Goal: Information Seeking & Learning: Learn about a topic

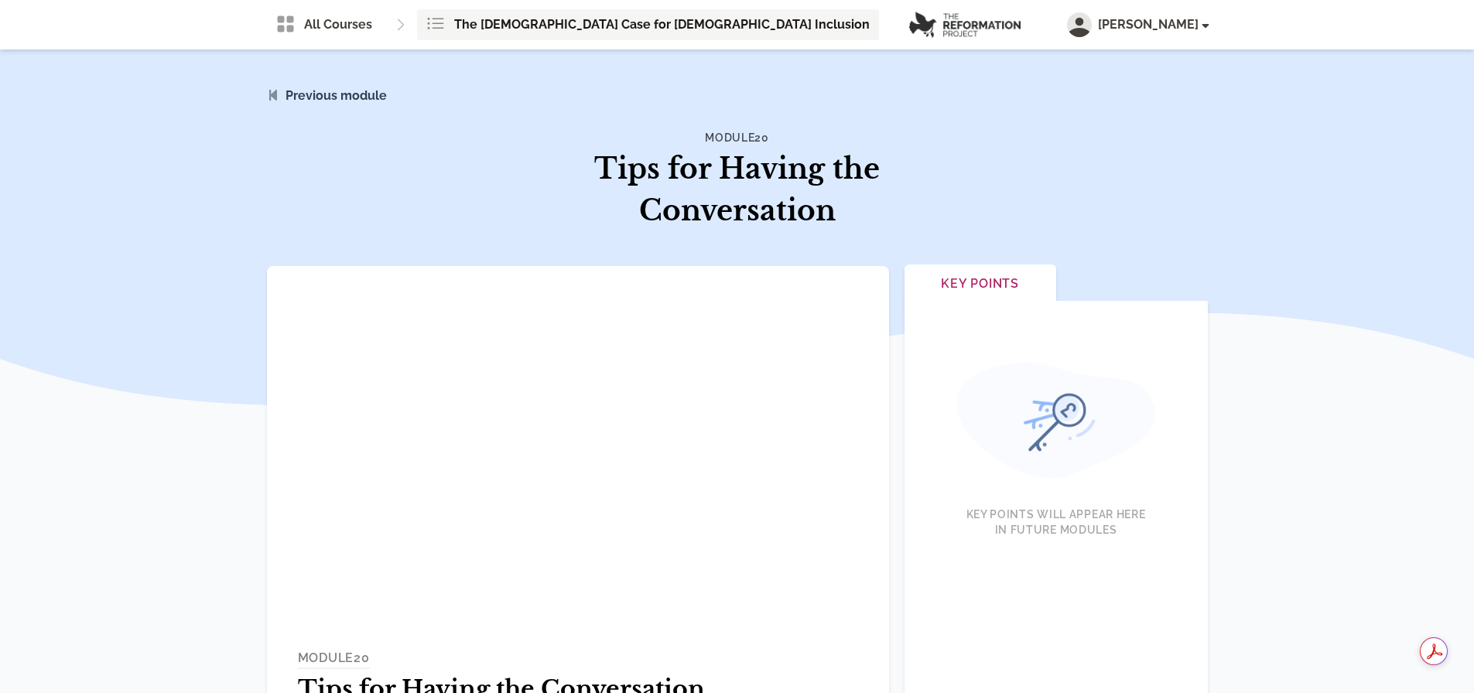
click at [502, 26] on span "The [DEMOGRAPHIC_DATA] Case for [DEMOGRAPHIC_DATA] Inclusion" at bounding box center [662, 24] width 416 height 19
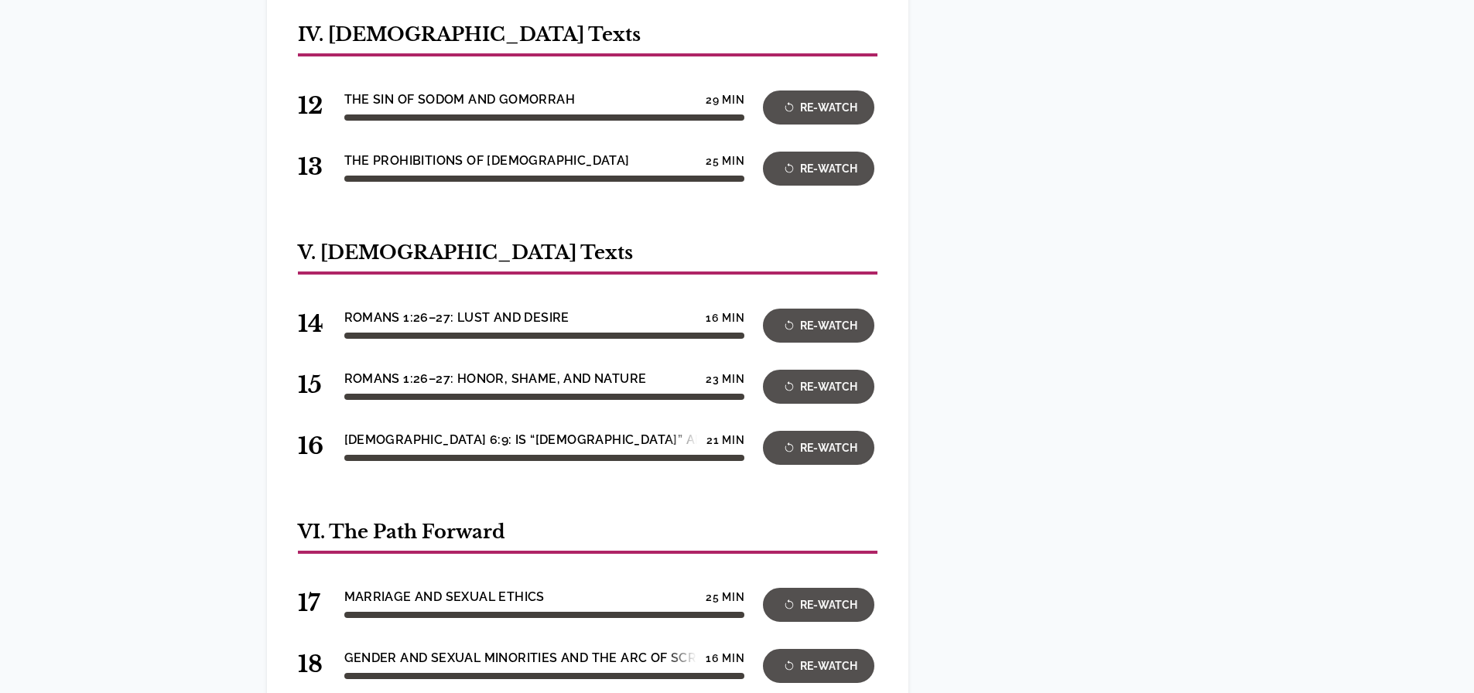
scroll to position [1625, 0]
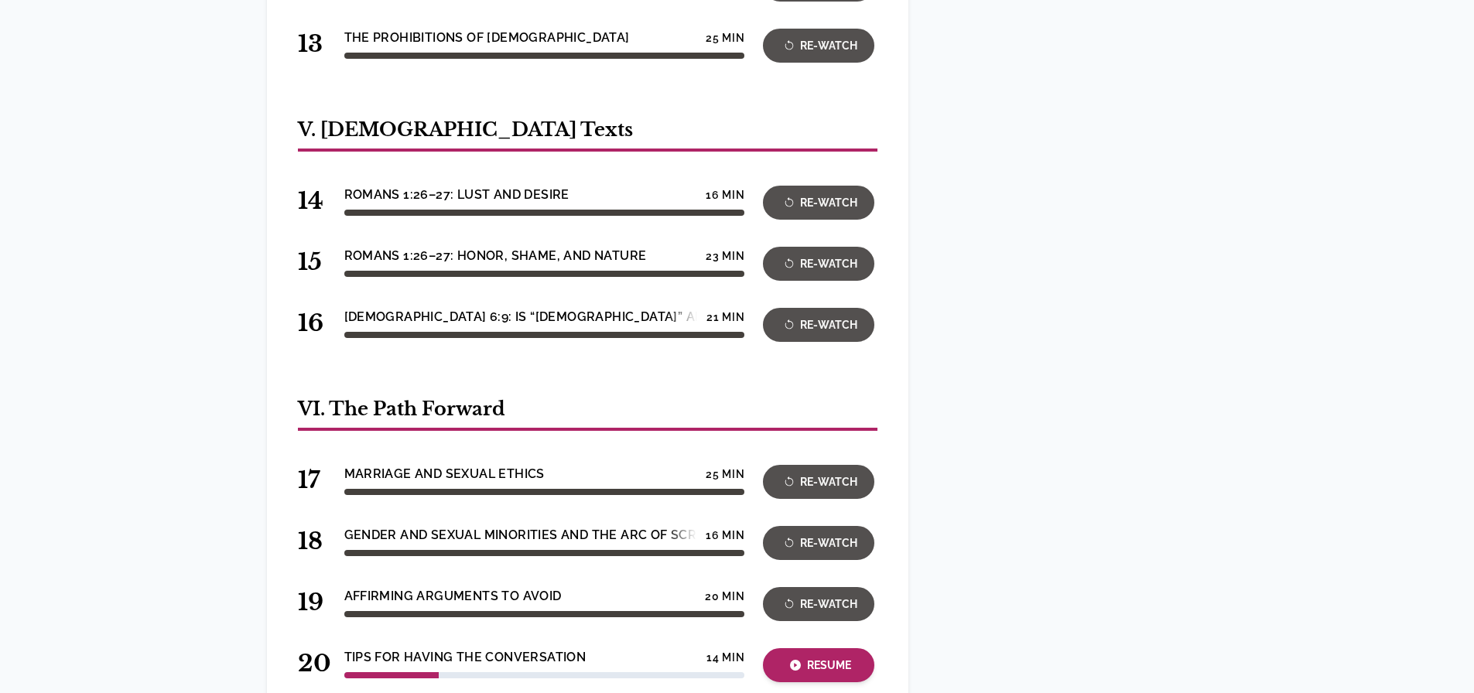
click at [821, 657] on div "Resume" at bounding box center [819, 666] width 102 height 18
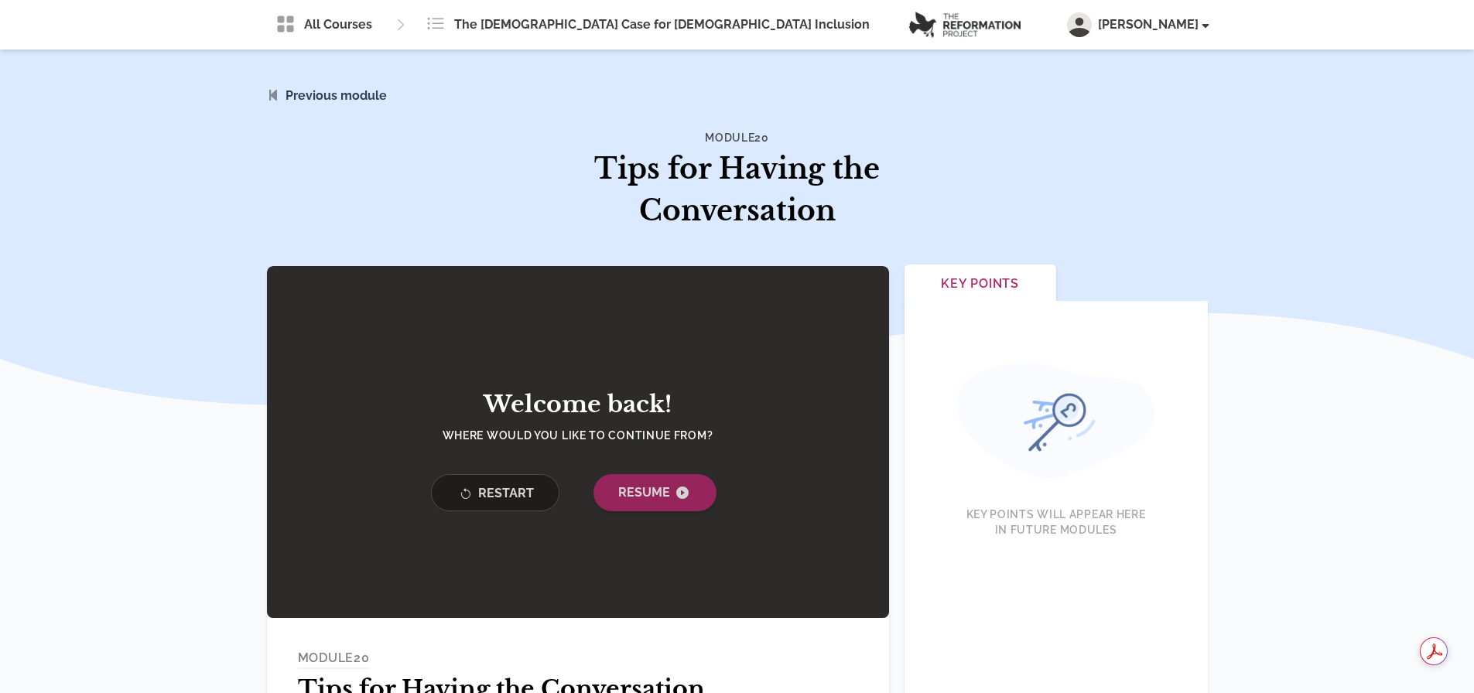
click at [665, 500] on span "Resume" at bounding box center [655, 493] width 74 height 19
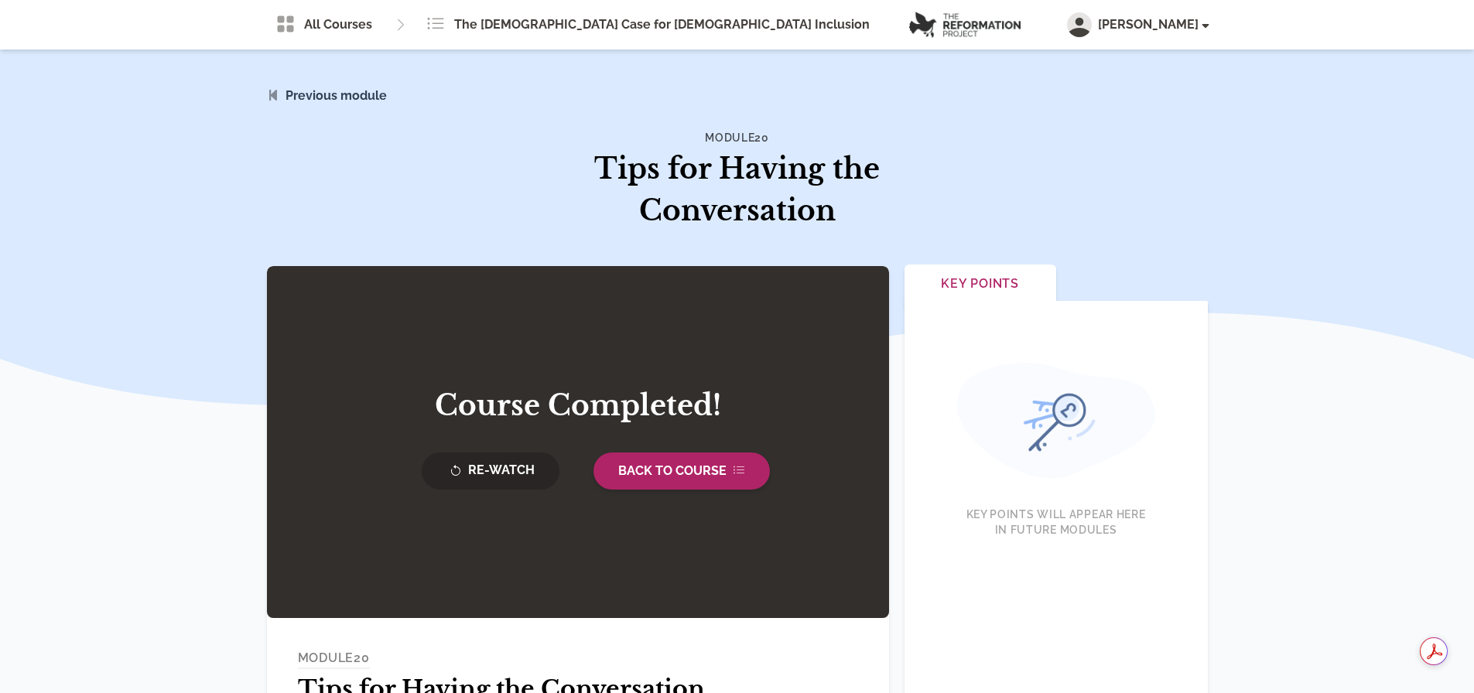
click at [672, 467] on span "Back to Course" at bounding box center [681, 471] width 127 height 19
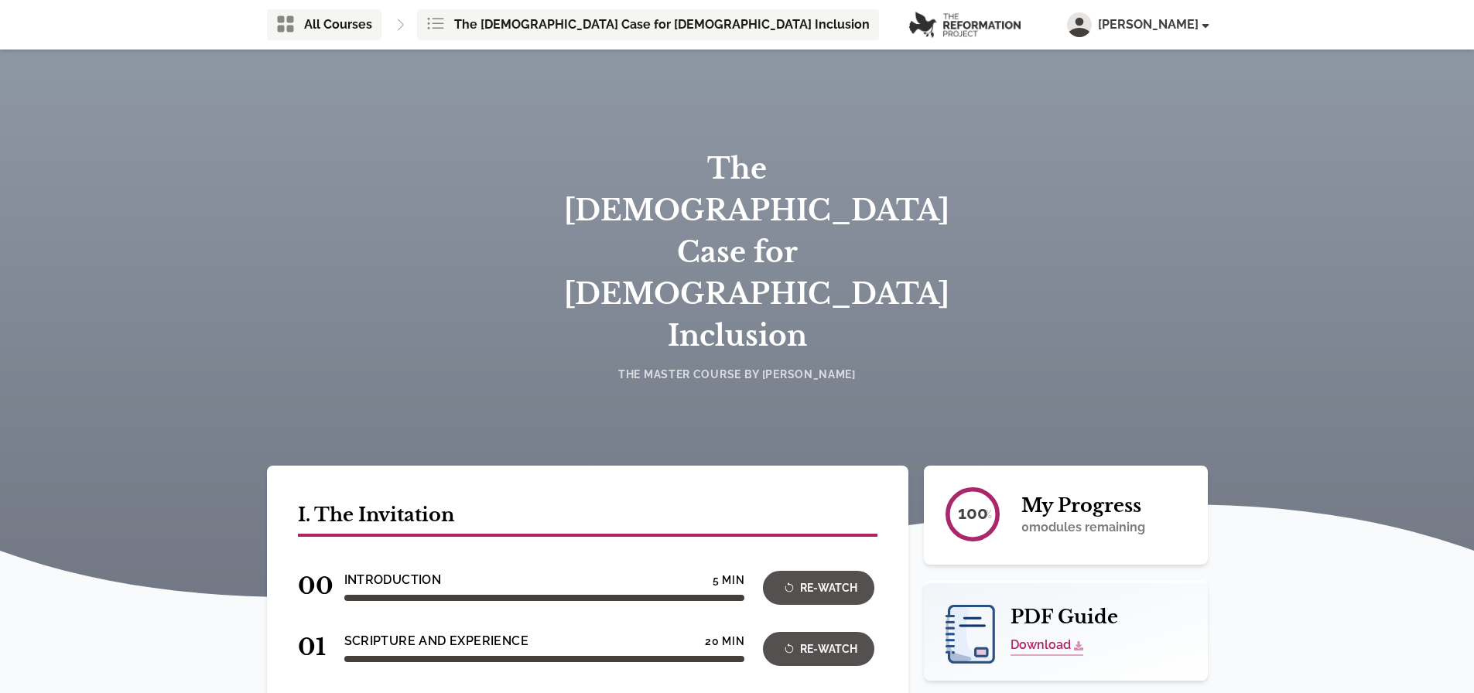
click at [354, 26] on span "All Courses" at bounding box center [338, 24] width 68 height 19
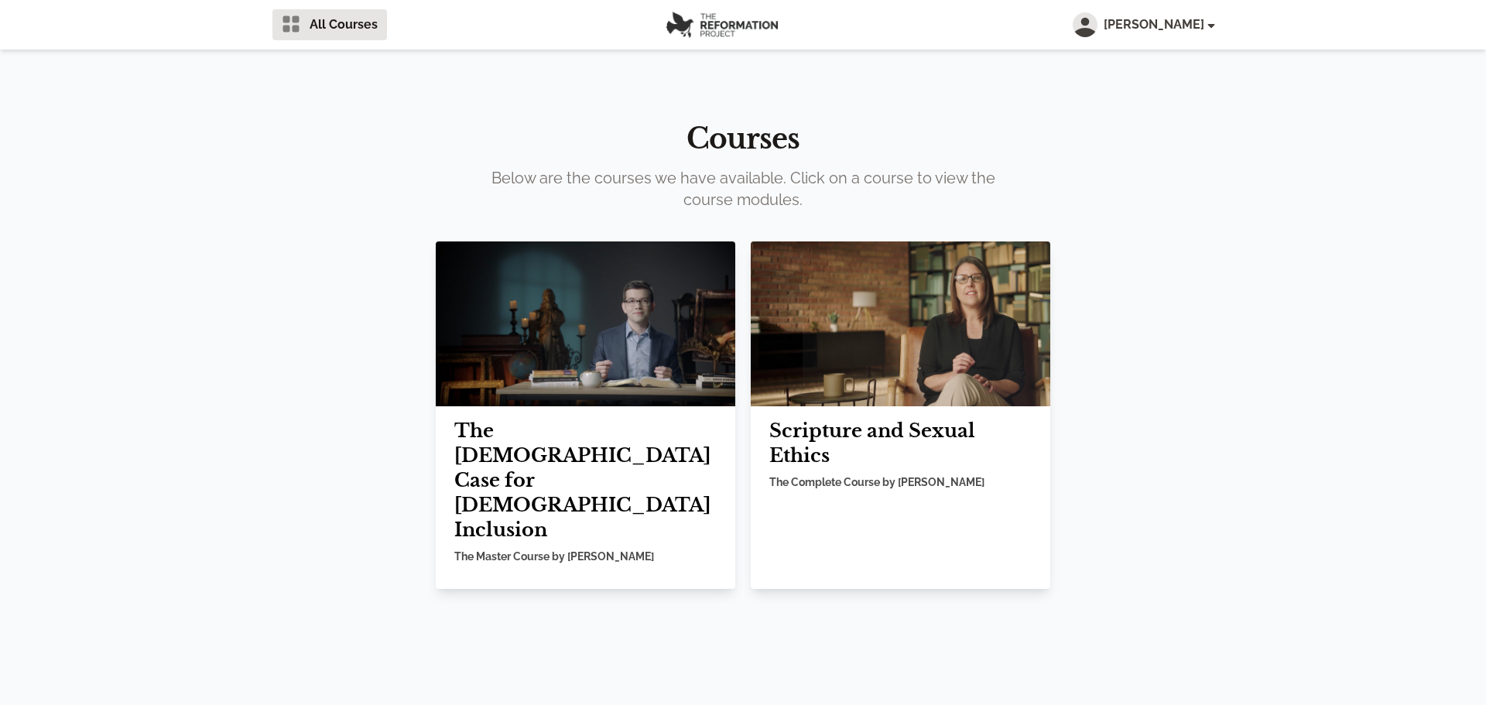
click at [874, 355] on img at bounding box center [901, 323] width 300 height 165
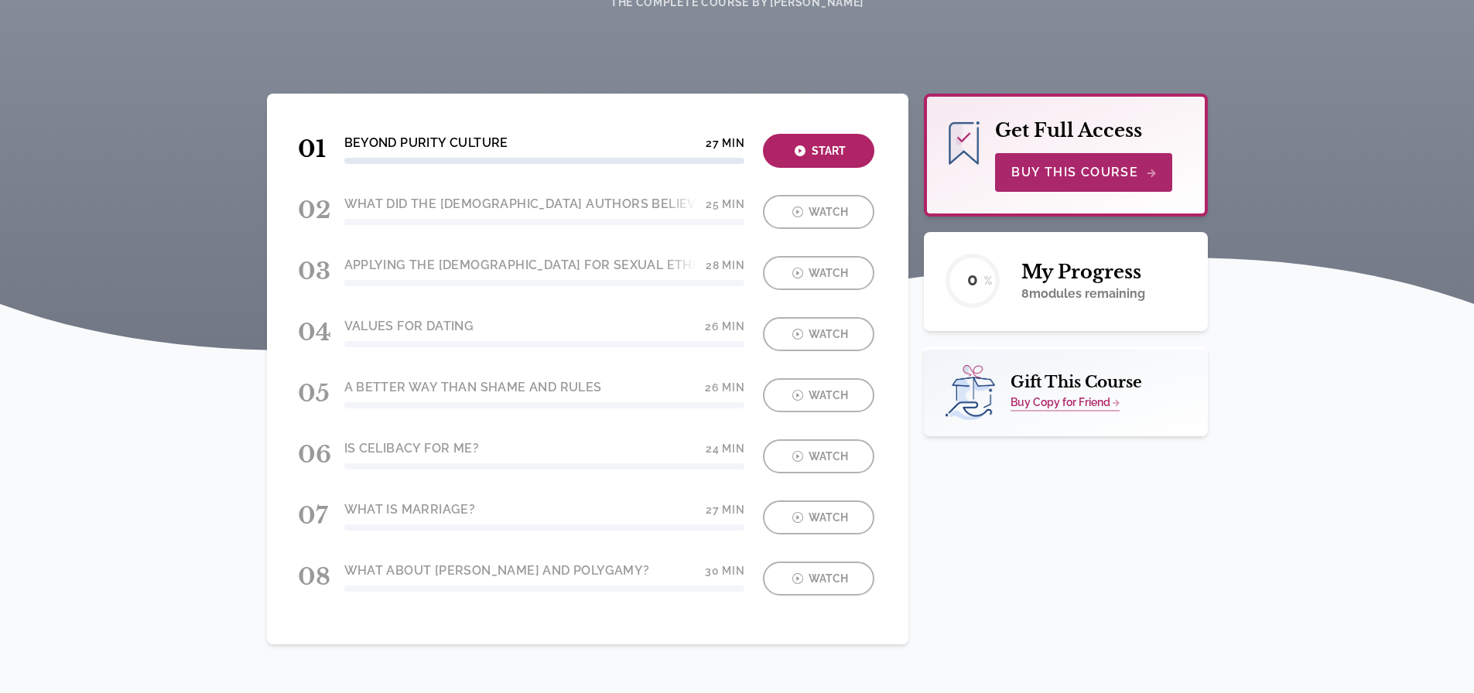
scroll to position [220, 0]
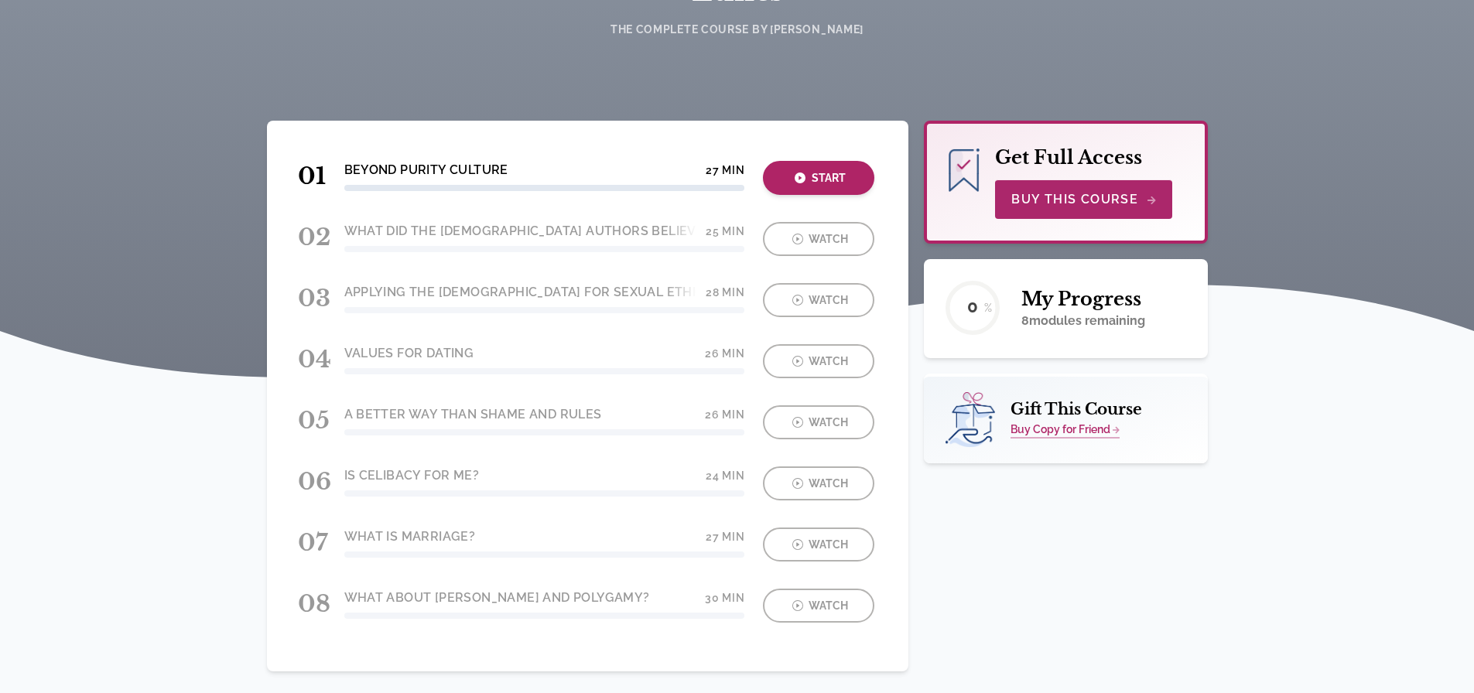
click at [821, 181] on div "Start" at bounding box center [819, 178] width 102 height 18
